Goal: Task Accomplishment & Management: Complete application form

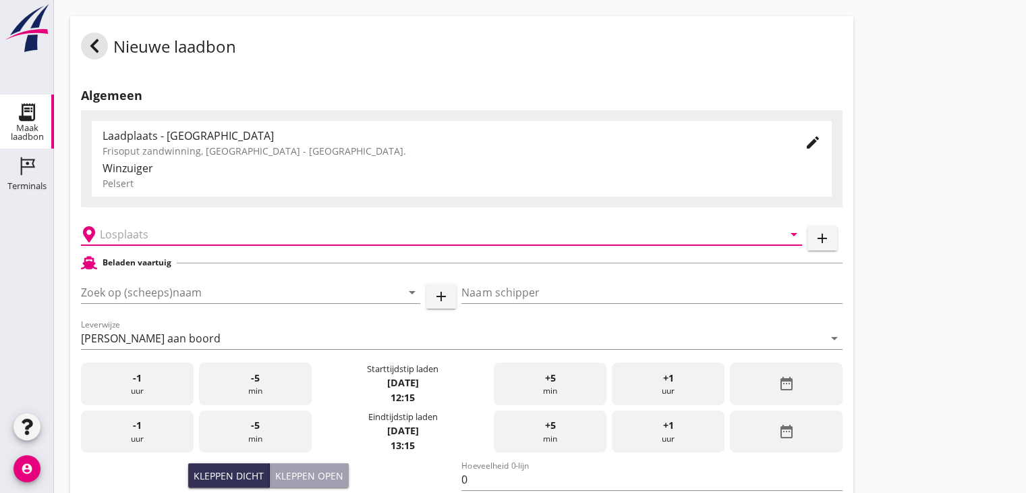
click at [175, 235] on input "text" at bounding box center [432, 234] width 665 height 22
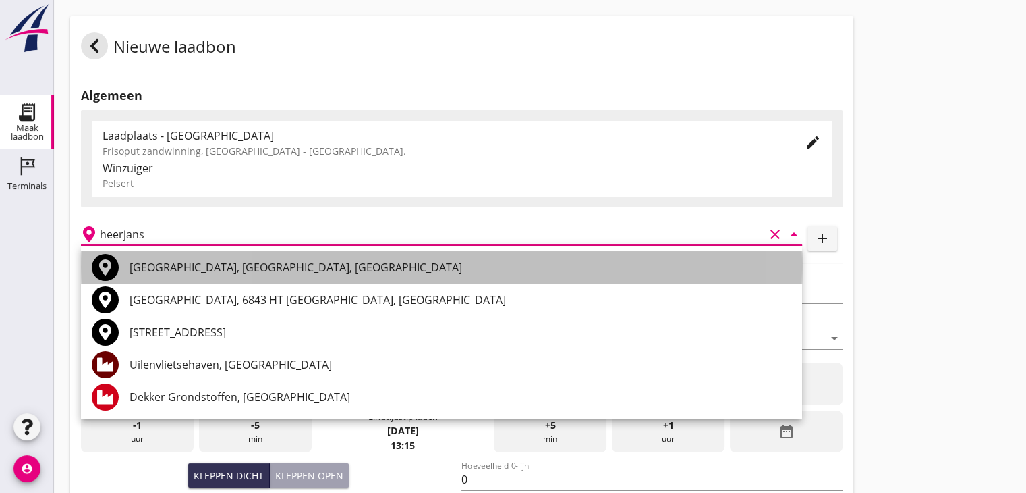
click at [182, 269] on div "[GEOGRAPHIC_DATA], [GEOGRAPHIC_DATA], [GEOGRAPHIC_DATA]" at bounding box center [461, 267] width 662 height 16
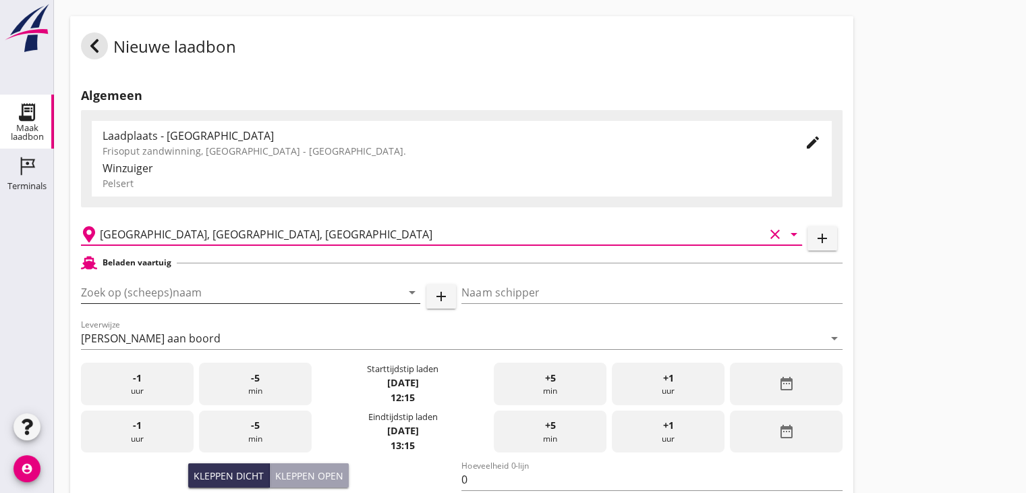
type input "[GEOGRAPHIC_DATA], [GEOGRAPHIC_DATA], [GEOGRAPHIC_DATA]"
click at [143, 300] on input "Zoek op (scheeps)naam" at bounding box center [232, 292] width 302 height 22
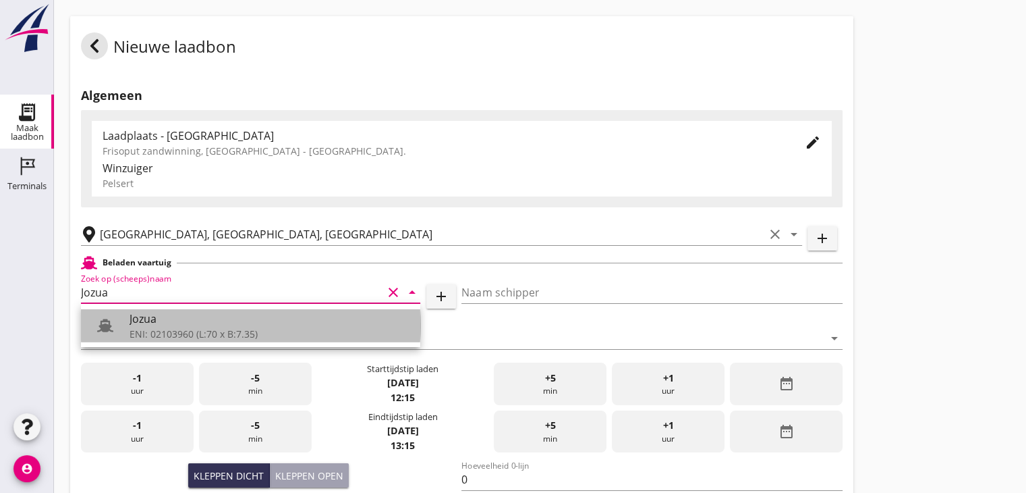
click at [140, 333] on div "ENI: 02103960 (L:70 x B:7.35)" at bounding box center [270, 334] width 280 height 14
type input "Jozua"
type input "[PERSON_NAME]"
type input "536"
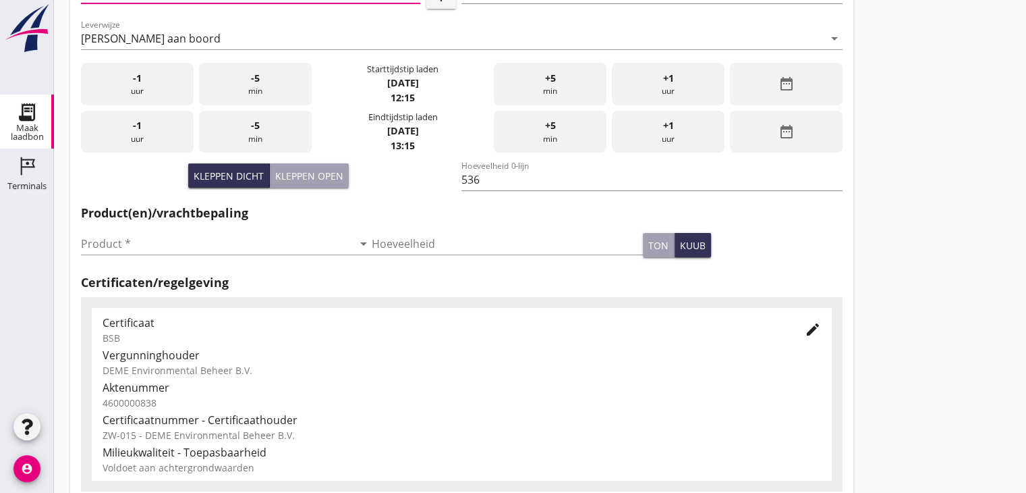
scroll to position [305, 0]
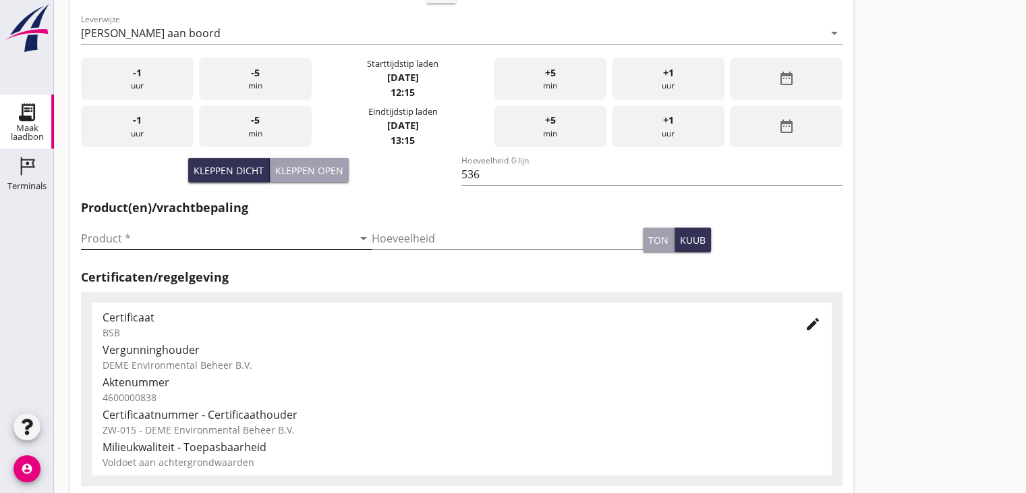
type input "Jozua"
click at [358, 242] on icon "arrow_drop_down" at bounding box center [364, 238] width 16 height 16
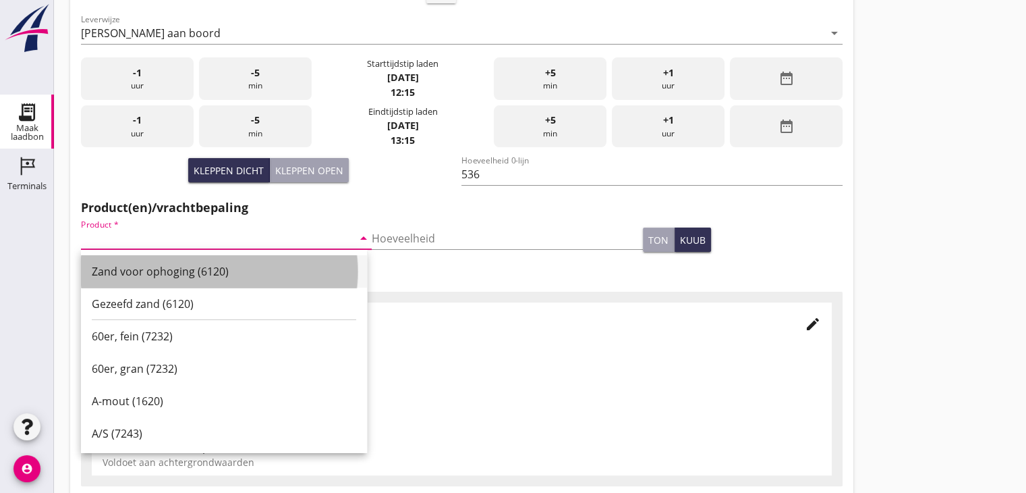
click at [290, 263] on div "Zand voor ophoging (6120)" at bounding box center [224, 271] width 264 height 16
type input "Zand voor ophoging (6120)"
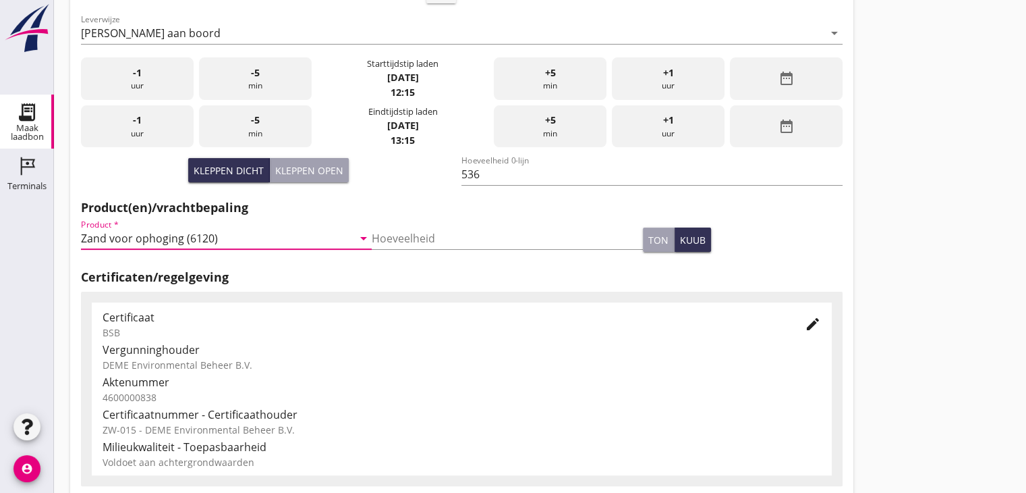
scroll to position [472, 0]
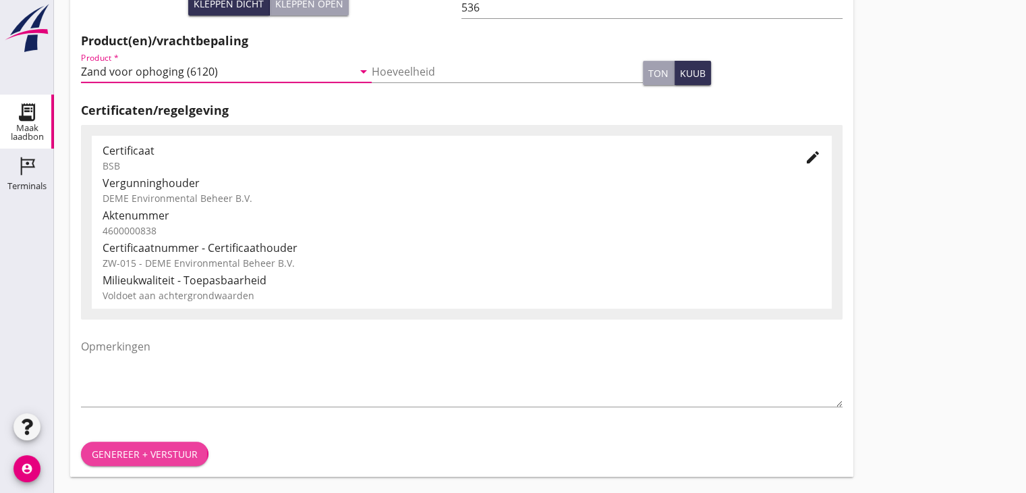
click at [136, 447] on div "Genereer + verstuur" at bounding box center [145, 454] width 106 height 14
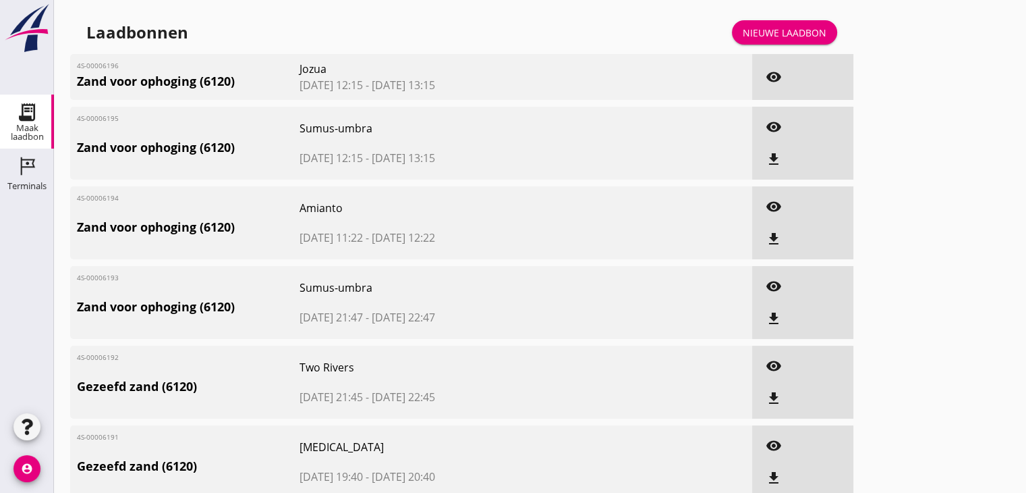
drag, startPoint x: 706, startPoint y: 48, endPoint x: 667, endPoint y: 45, distance: 38.6
click at [787, 34] on div "Nieuwe laadbon" at bounding box center [785, 33] width 84 height 14
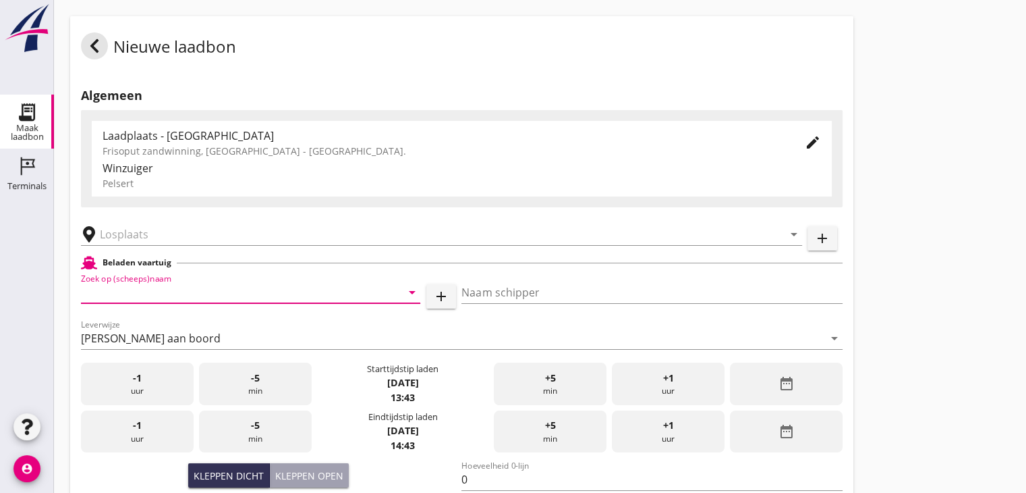
click at [167, 292] on input "Zoek op (scheeps)naam" at bounding box center [232, 292] width 302 height 22
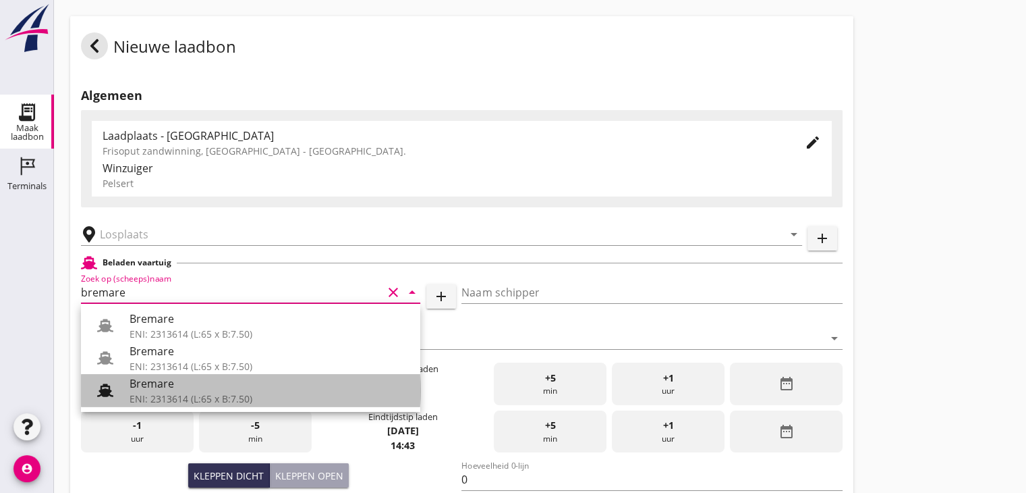
click at [151, 383] on div "Bremare" at bounding box center [270, 383] width 280 height 16
type input "Bremare"
type input "[PERSON_NAME]"
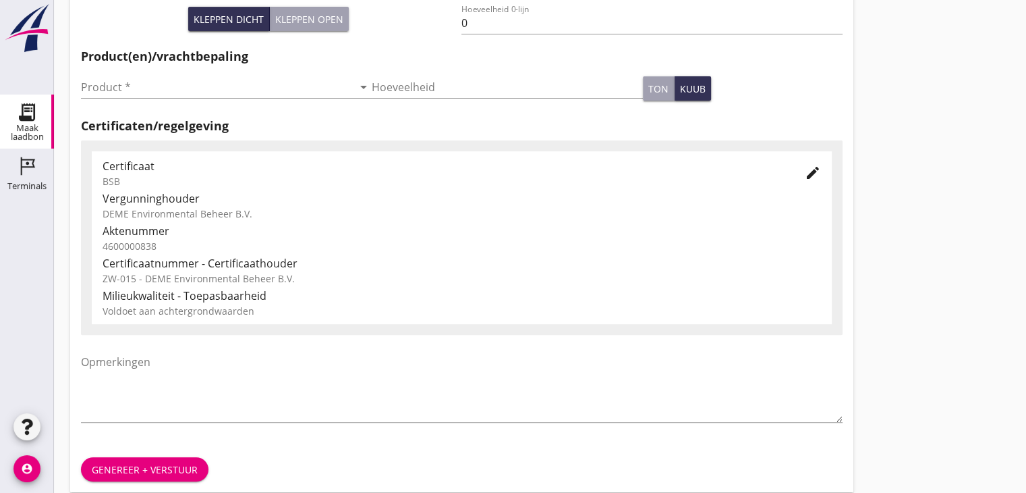
scroll to position [251, 0]
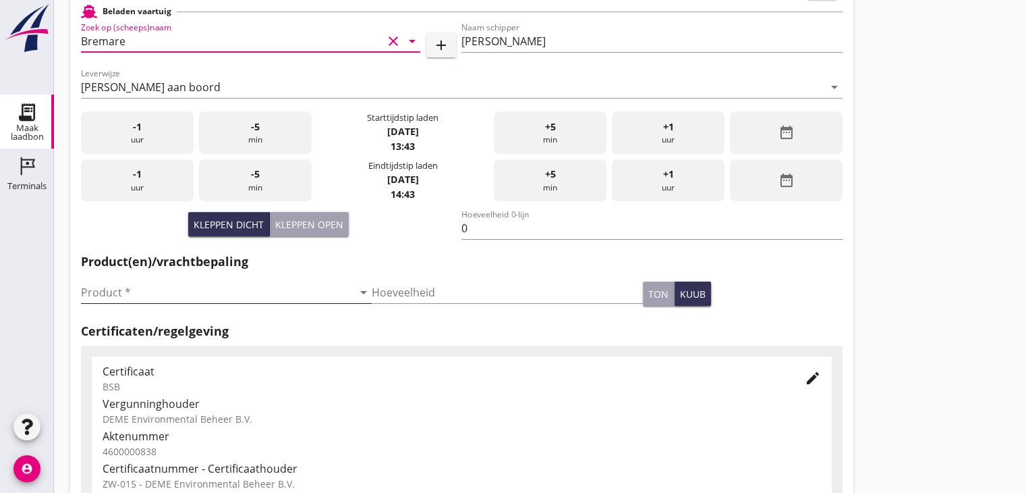
type input "Bremare"
click at [358, 296] on icon "arrow_drop_down" at bounding box center [364, 292] width 16 height 16
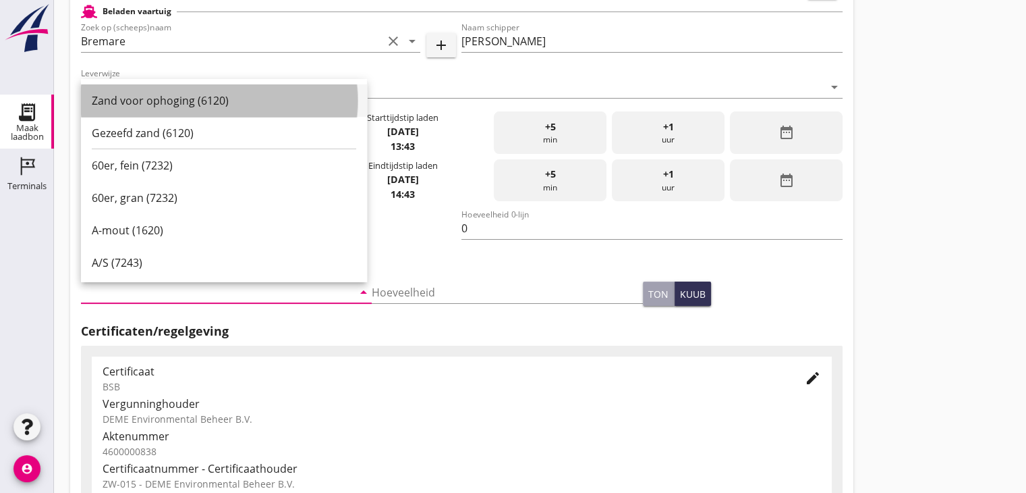
click at [337, 114] on div "Zand voor ophoging (6120)" at bounding box center [224, 100] width 264 height 32
type input "Zand voor ophoging (6120)"
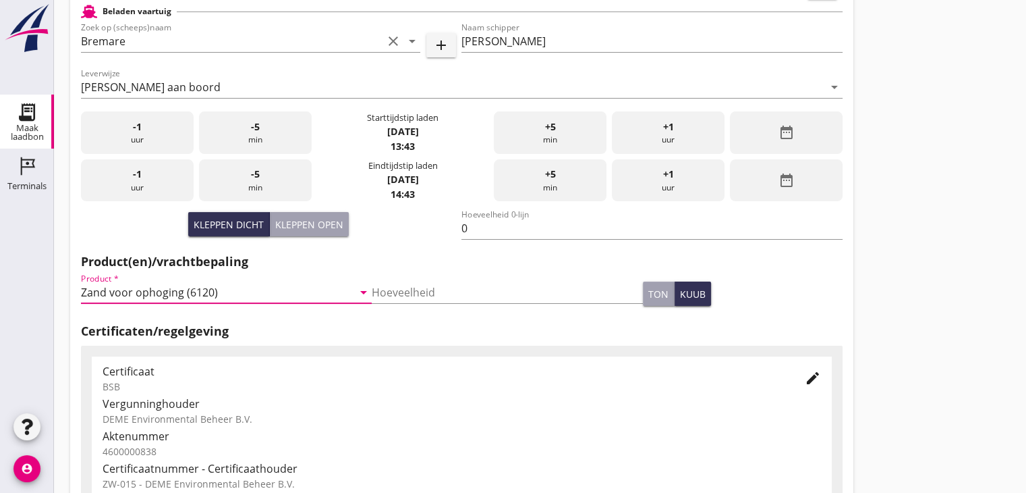
scroll to position [0, 0]
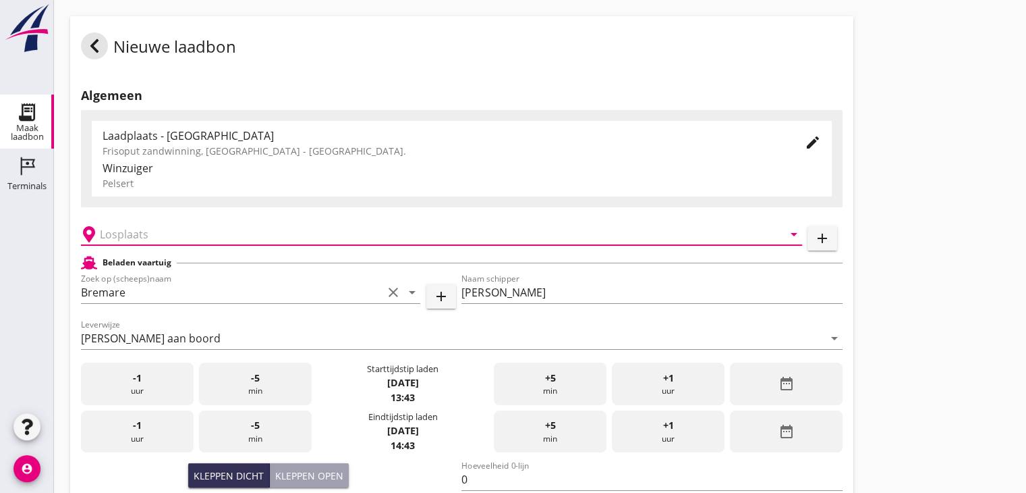
click at [188, 244] on input "text" at bounding box center [432, 234] width 665 height 22
